Goal: Browse casually

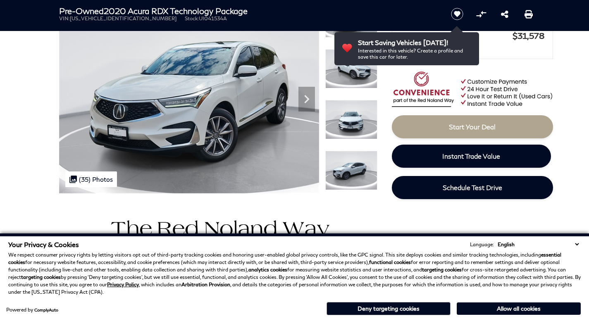
scroll to position [114, 0]
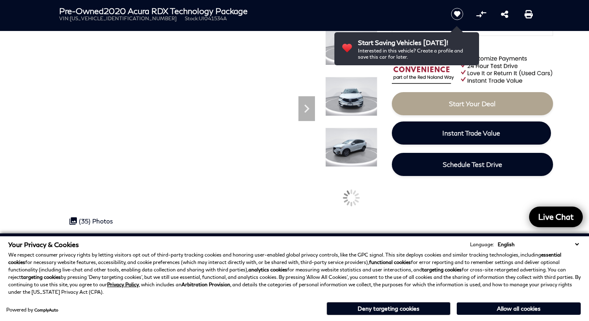
click at [577, 244] on select "English Spanish / Español English / [GEOGRAPHIC_DATA] Korean / 한국어 Vietnamese /…" at bounding box center [538, 245] width 85 height 8
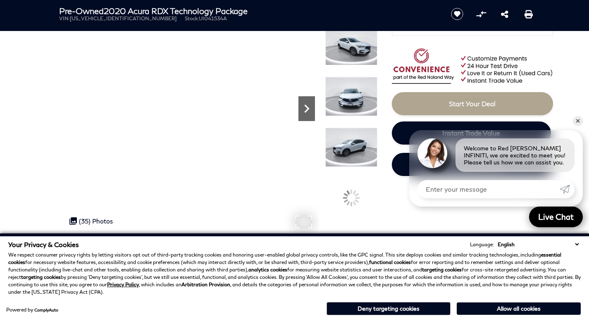
click at [304, 110] on icon "Next" at bounding box center [307, 109] width 17 height 17
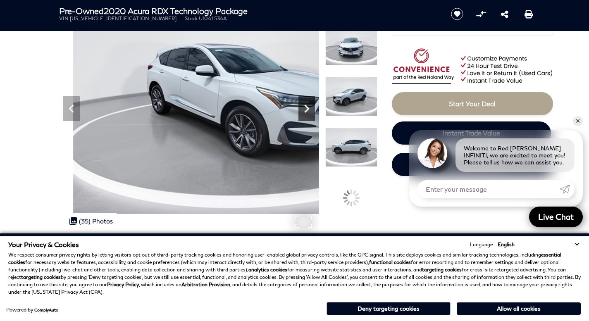
click at [304, 110] on icon "Next" at bounding box center [307, 109] width 17 height 17
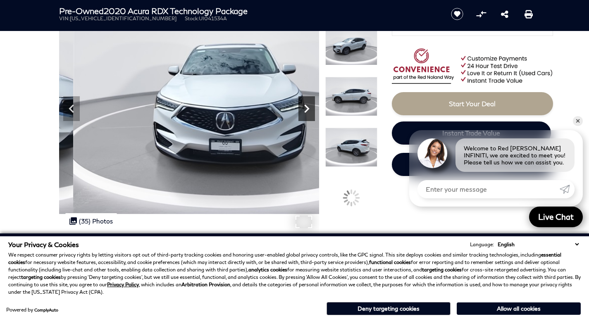
click at [304, 110] on icon "Next" at bounding box center [307, 109] width 17 height 17
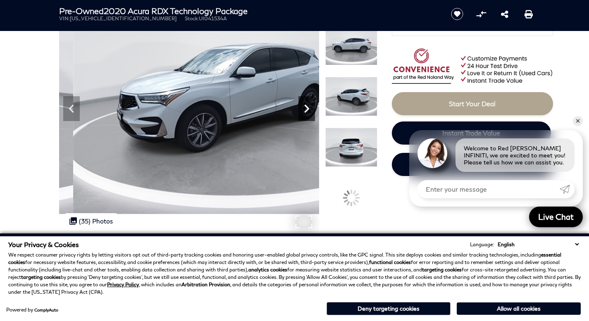
click at [304, 110] on icon "Next" at bounding box center [307, 109] width 17 height 17
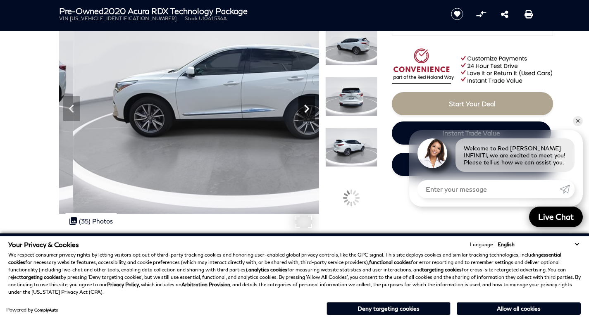
click at [304, 110] on icon "Next" at bounding box center [307, 109] width 17 height 17
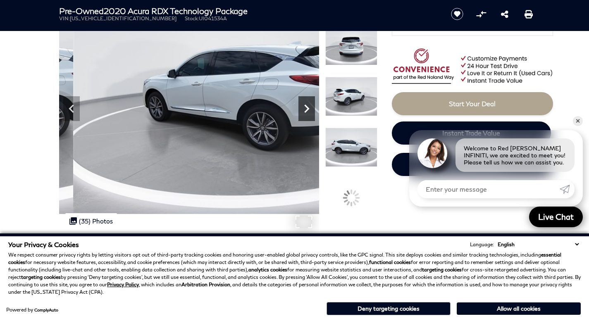
click at [304, 110] on icon "Next" at bounding box center [307, 109] width 17 height 17
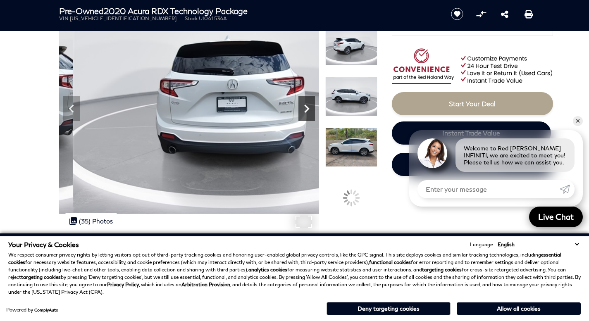
click at [304, 110] on icon "Next" at bounding box center [307, 109] width 17 height 17
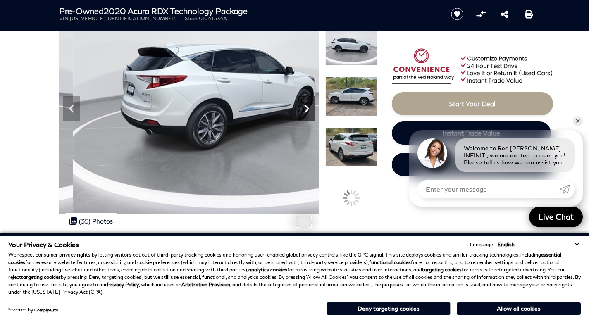
click at [304, 110] on icon "Next" at bounding box center [307, 109] width 17 height 17
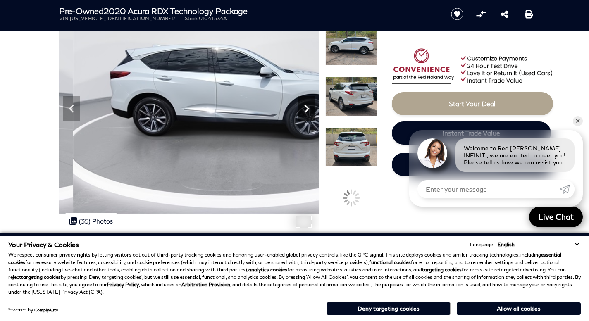
click at [304, 110] on icon "Next" at bounding box center [307, 109] width 17 height 17
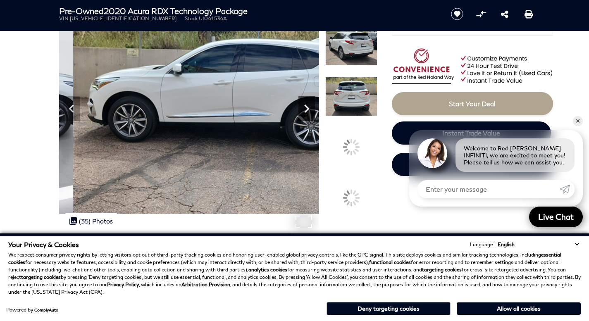
click at [304, 110] on icon "Next" at bounding box center [307, 109] width 17 height 17
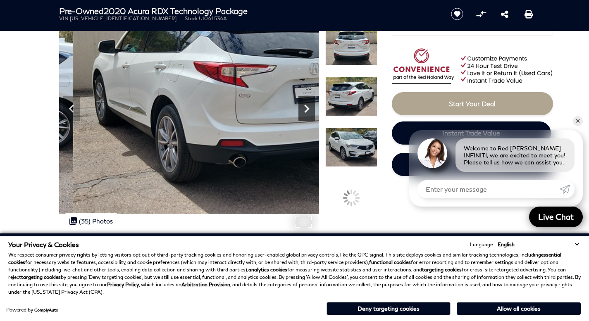
click at [304, 110] on icon "Next" at bounding box center [307, 109] width 17 height 17
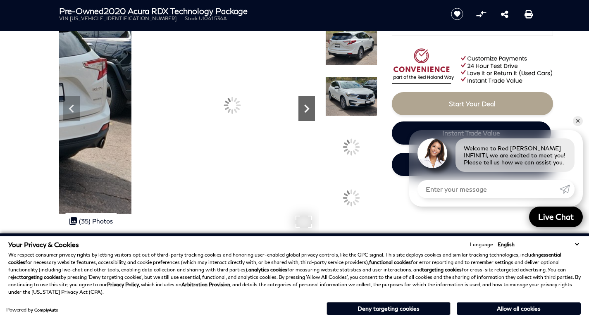
click at [304, 110] on icon "Next" at bounding box center [307, 109] width 17 height 17
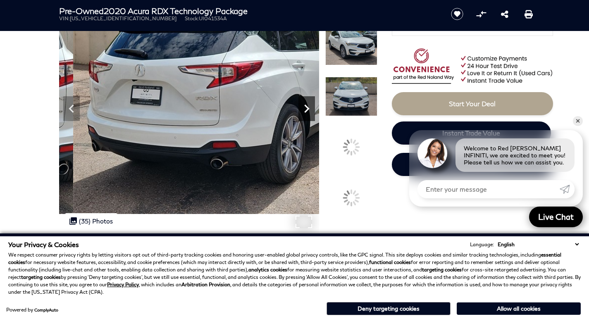
click at [304, 110] on icon "Next" at bounding box center [307, 109] width 17 height 17
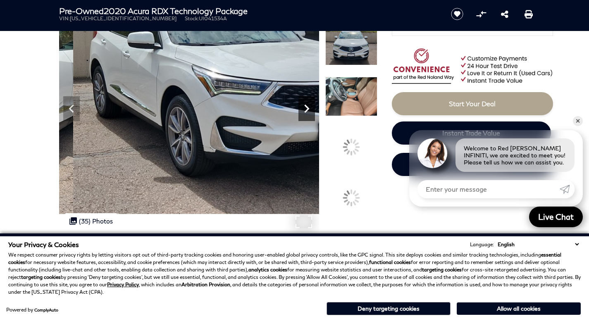
click at [304, 110] on icon "Next" at bounding box center [307, 109] width 17 height 17
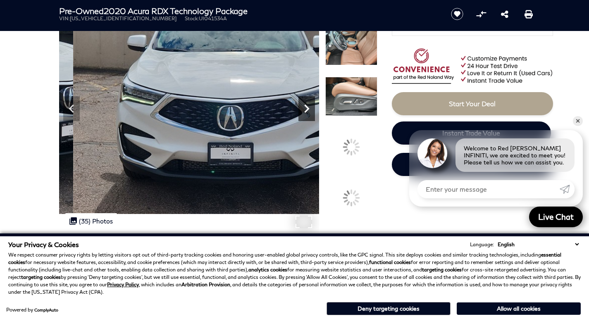
click at [304, 110] on icon "Next" at bounding box center [307, 109] width 17 height 17
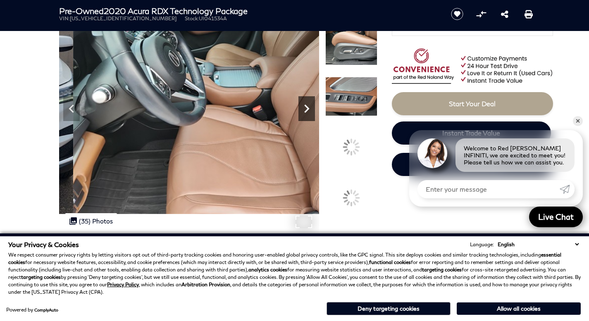
click at [304, 110] on icon "Next" at bounding box center [307, 109] width 17 height 17
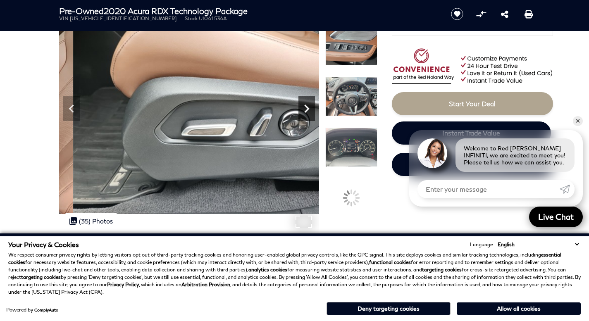
click at [304, 110] on icon "Next" at bounding box center [307, 109] width 17 height 17
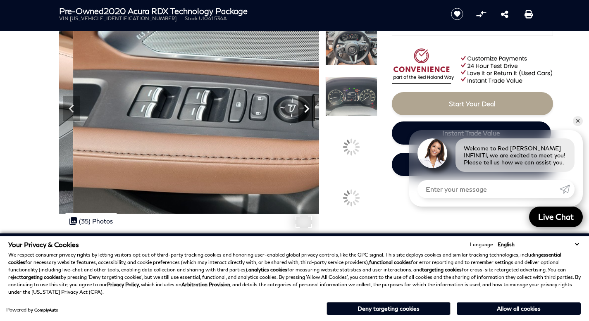
click at [304, 110] on icon "Next" at bounding box center [307, 109] width 17 height 17
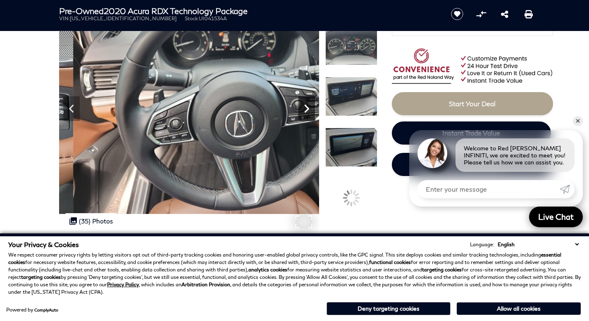
click at [304, 110] on icon "Next" at bounding box center [307, 109] width 17 height 17
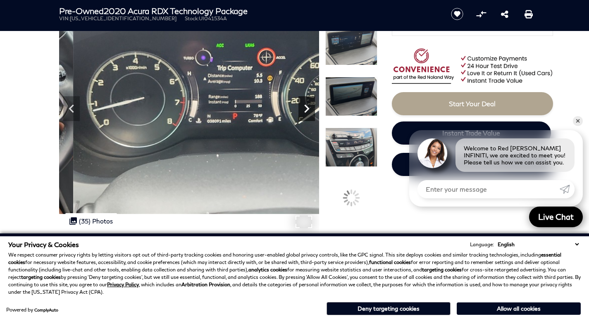
click at [304, 110] on icon "Next" at bounding box center [307, 109] width 17 height 17
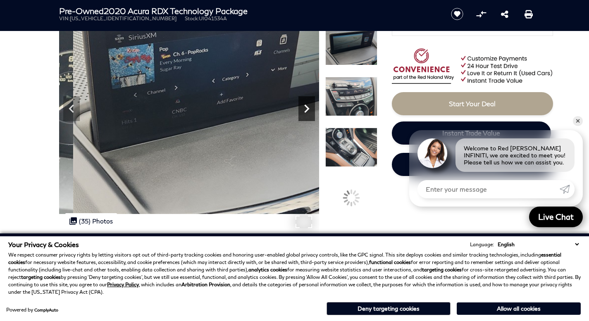
click at [304, 110] on icon "Next" at bounding box center [307, 109] width 17 height 17
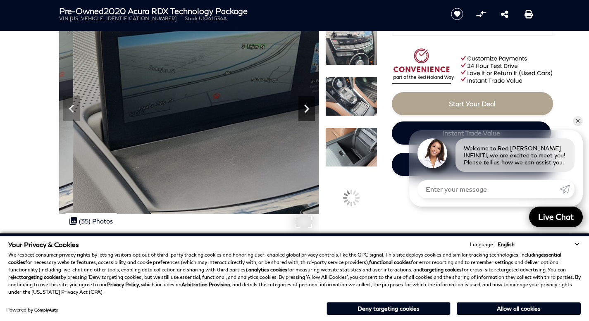
click at [304, 110] on icon "Next" at bounding box center [307, 109] width 17 height 17
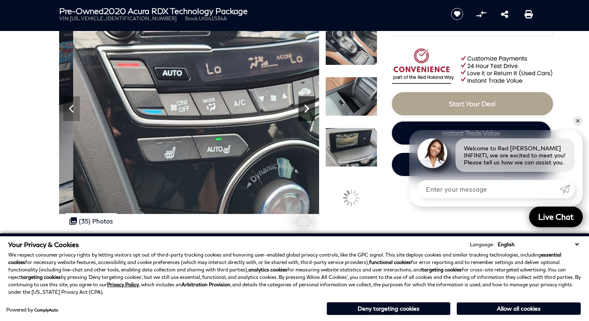
click at [304, 110] on icon "Next" at bounding box center [307, 109] width 17 height 17
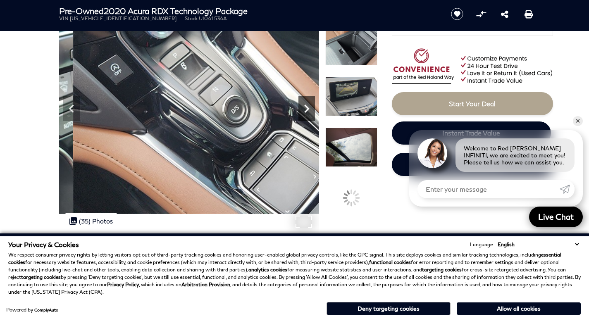
click at [304, 110] on icon "Next" at bounding box center [307, 109] width 17 height 17
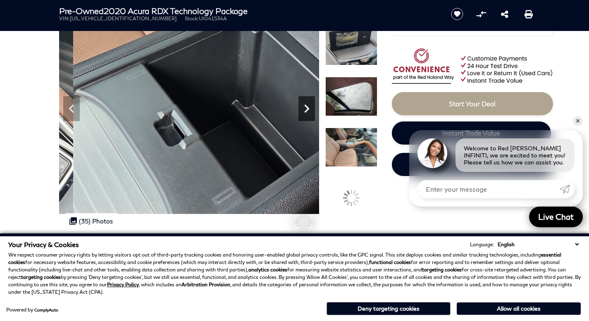
click at [304, 110] on icon "Next" at bounding box center [307, 109] width 17 height 17
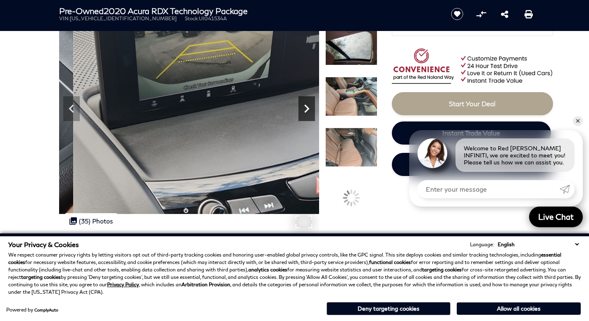
click at [304, 110] on icon "Next" at bounding box center [307, 109] width 17 height 17
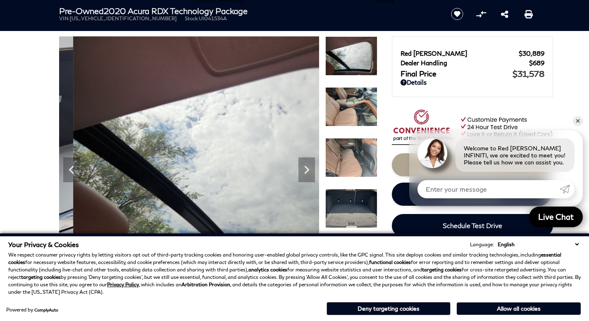
scroll to position [53, 0]
